Goal: Information Seeking & Learning: Check status

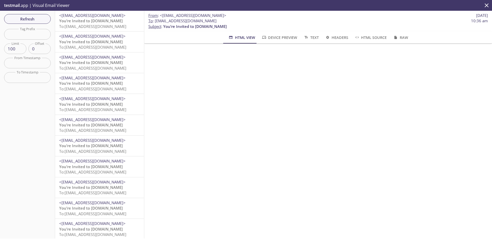
click at [34, 13] on div "Refresh Filters Tag Prefix Tag Prefix Limit 100 Limit Offset 0 Offset From Time…" at bounding box center [27, 125] width 55 height 228
click at [34, 18] on span "Refresh" at bounding box center [27, 19] width 38 height 7
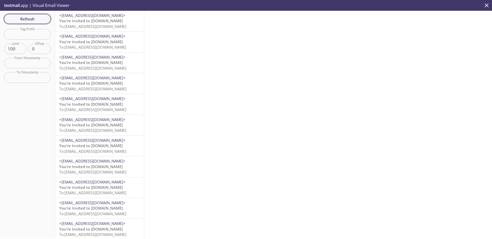
click at [38, 19] on span "Refresh" at bounding box center [27, 19] width 38 height 7
click at [485, 6] on icon "close" at bounding box center [486, 5] width 4 height 4
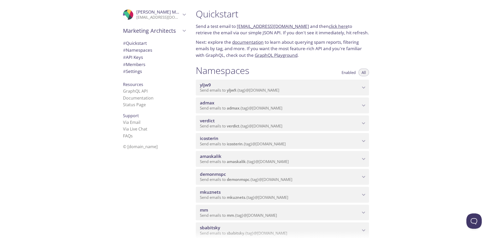
click at [230, 161] on span "amaskalik" at bounding box center [236, 161] width 19 height 5
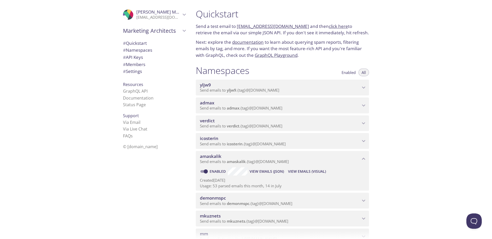
click at [263, 172] on span "View Emails (JSON)" at bounding box center [266, 171] width 34 height 6
click at [301, 169] on span "View Emails (Visual)" at bounding box center [307, 171] width 38 height 6
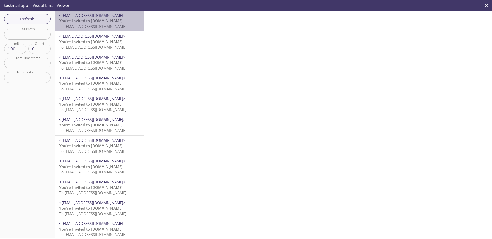
click at [101, 19] on span "You’re Invited to [DOMAIN_NAME]" at bounding box center [90, 20] width 63 height 5
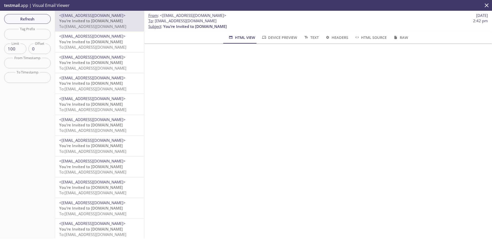
scroll to position [12, 0]
click at [112, 43] on p "You’re Invited to [DOMAIN_NAME] To: [EMAIL_ADDRESS][DOMAIN_NAME]" at bounding box center [99, 44] width 81 height 11
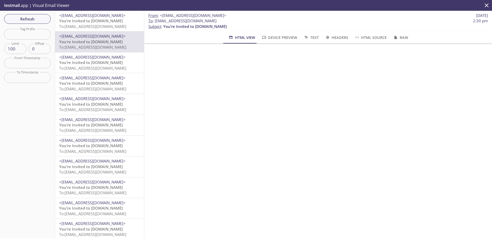
click at [113, 17] on span "<[EMAIL_ADDRESS][DOMAIN_NAME]>" at bounding box center [99, 15] width 81 height 5
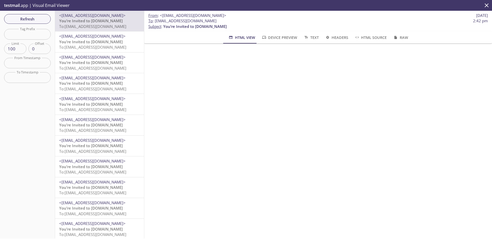
scroll to position [1, 0]
click at [34, 20] on span "Refresh" at bounding box center [27, 19] width 38 height 7
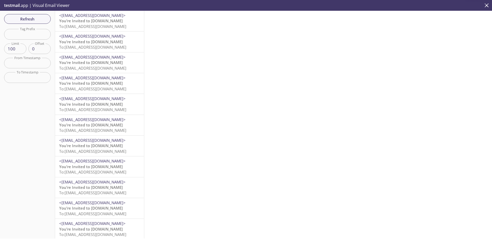
click at [106, 18] on span "<[EMAIL_ADDRESS][DOMAIN_NAME]>" at bounding box center [99, 15] width 81 height 5
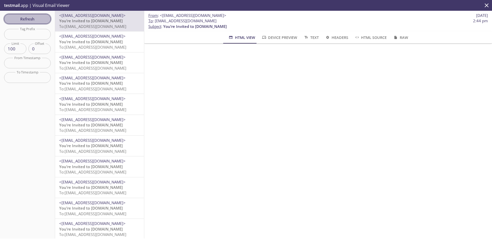
click at [46, 22] on span "Refresh" at bounding box center [27, 19] width 38 height 7
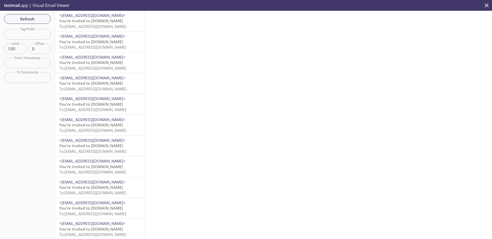
click at [108, 22] on span "You’re Invited to [DOMAIN_NAME]" at bounding box center [90, 20] width 63 height 5
